Goal: Information Seeking & Learning: Learn about a topic

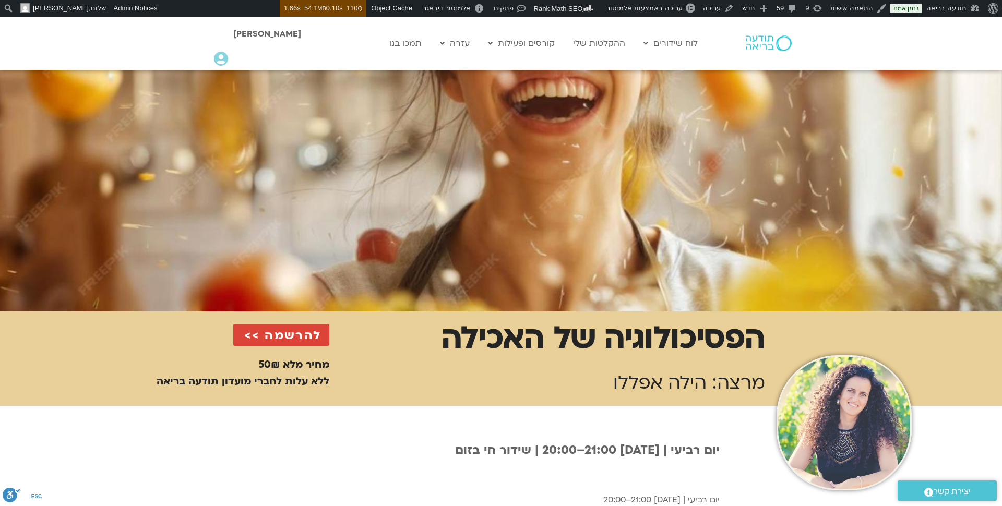
scroll to position [134, 0]
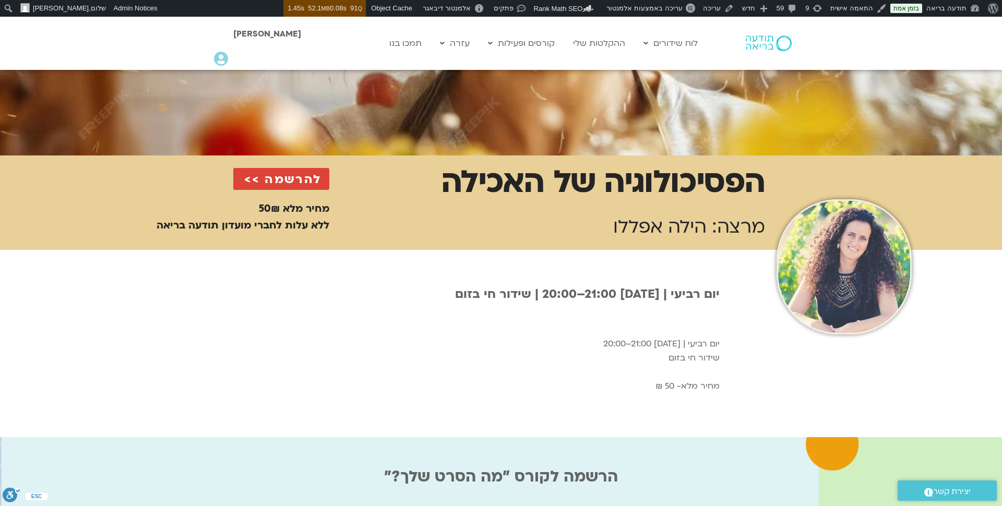
scroll to position [282, 0]
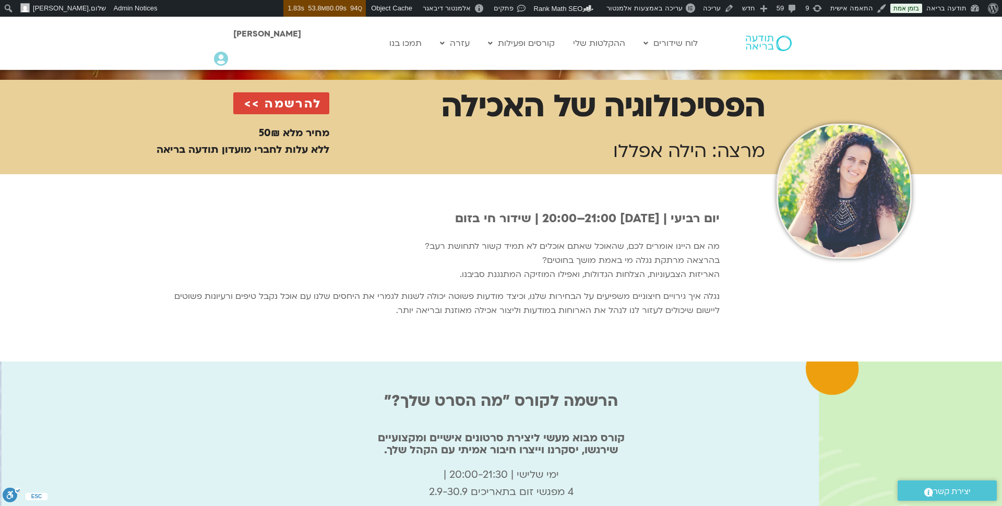
scroll to position [363, 0]
